Goal: Find specific page/section: Find specific page/section

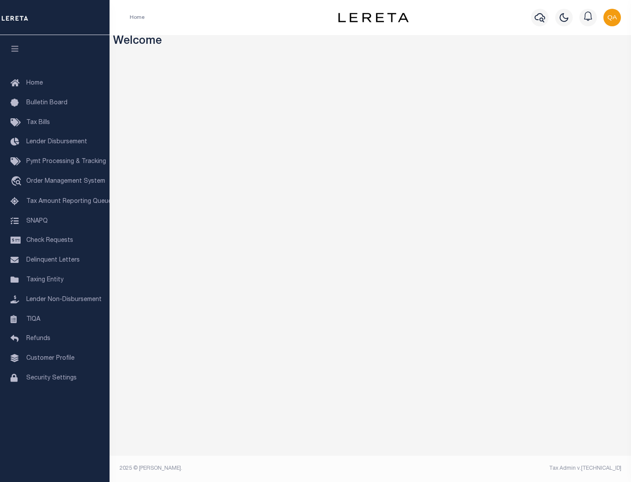
click at [55, 319] on link "TIQA" at bounding box center [54, 320] width 109 height 20
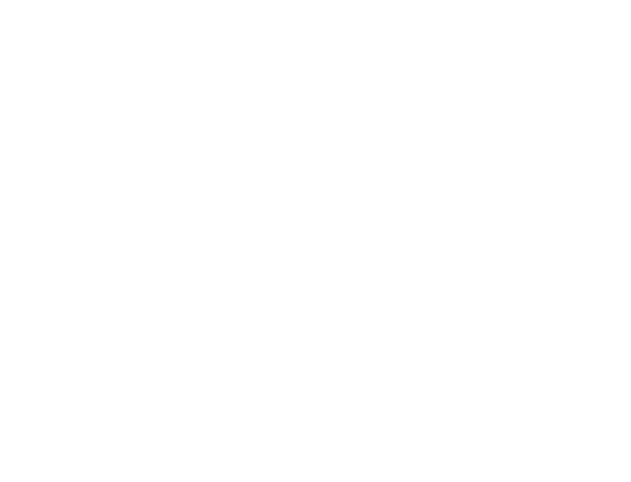
select select "200"
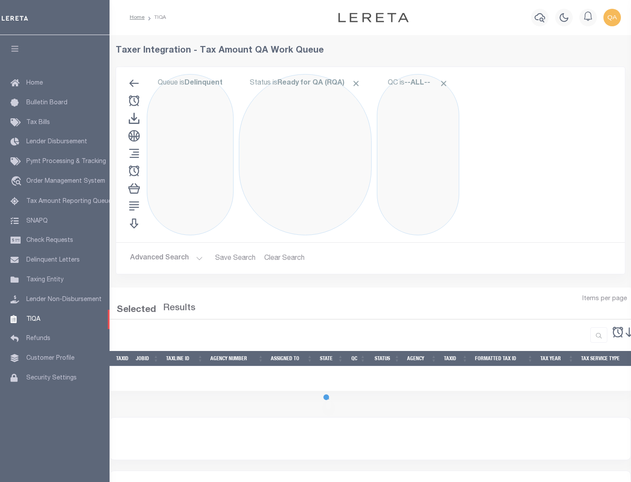
select select "200"
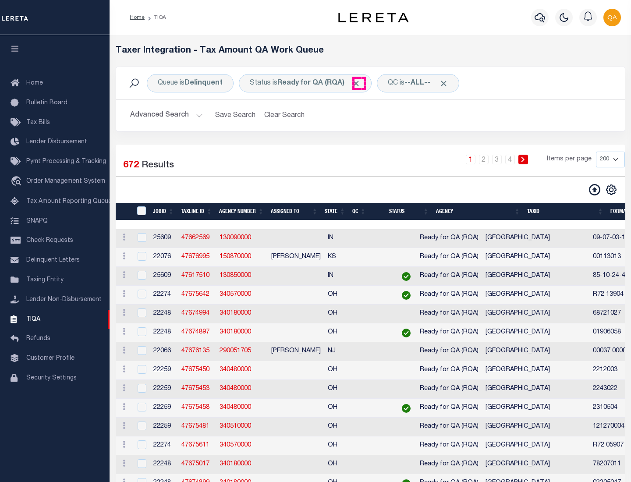
click at [359, 83] on span "Click to Remove" at bounding box center [355, 83] width 9 height 9
